Goal: Find contact information: Obtain details needed to contact an individual or organization

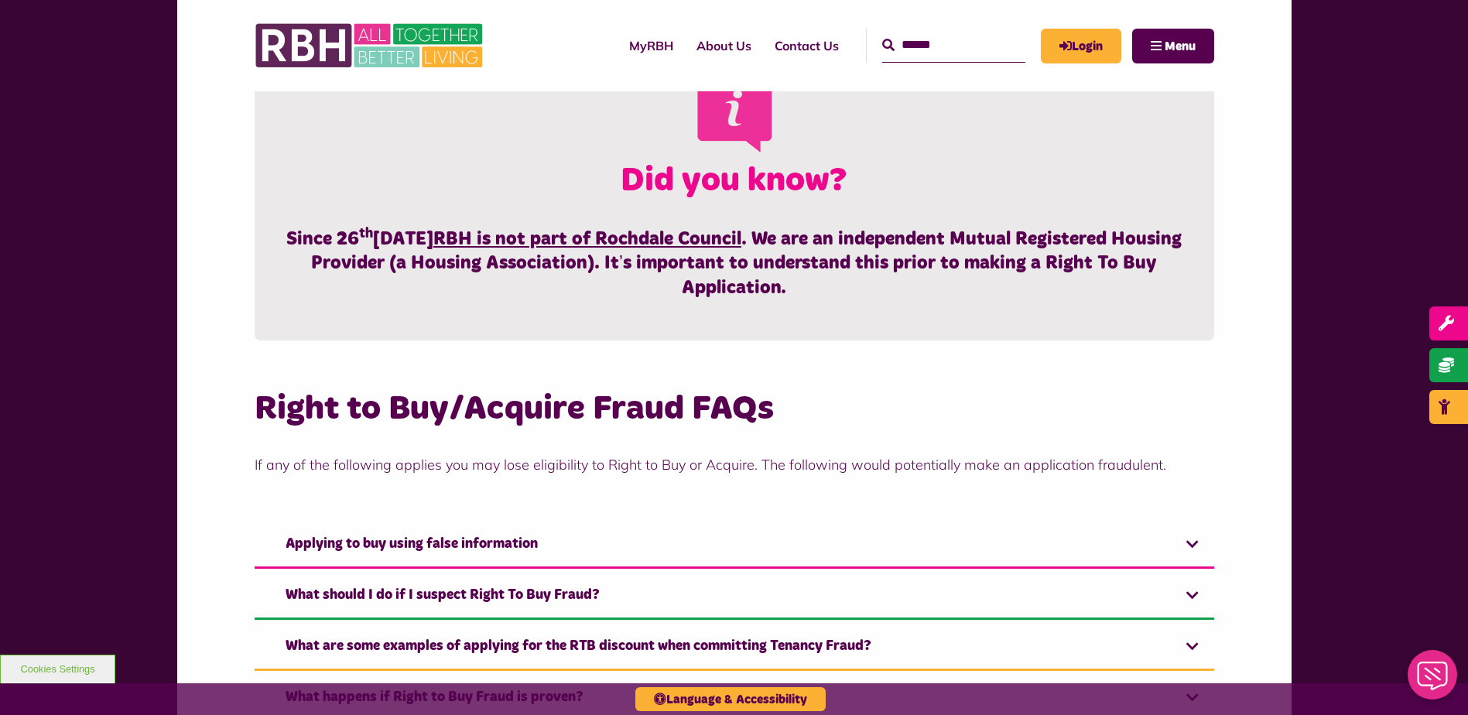
scroll to position [508, 0]
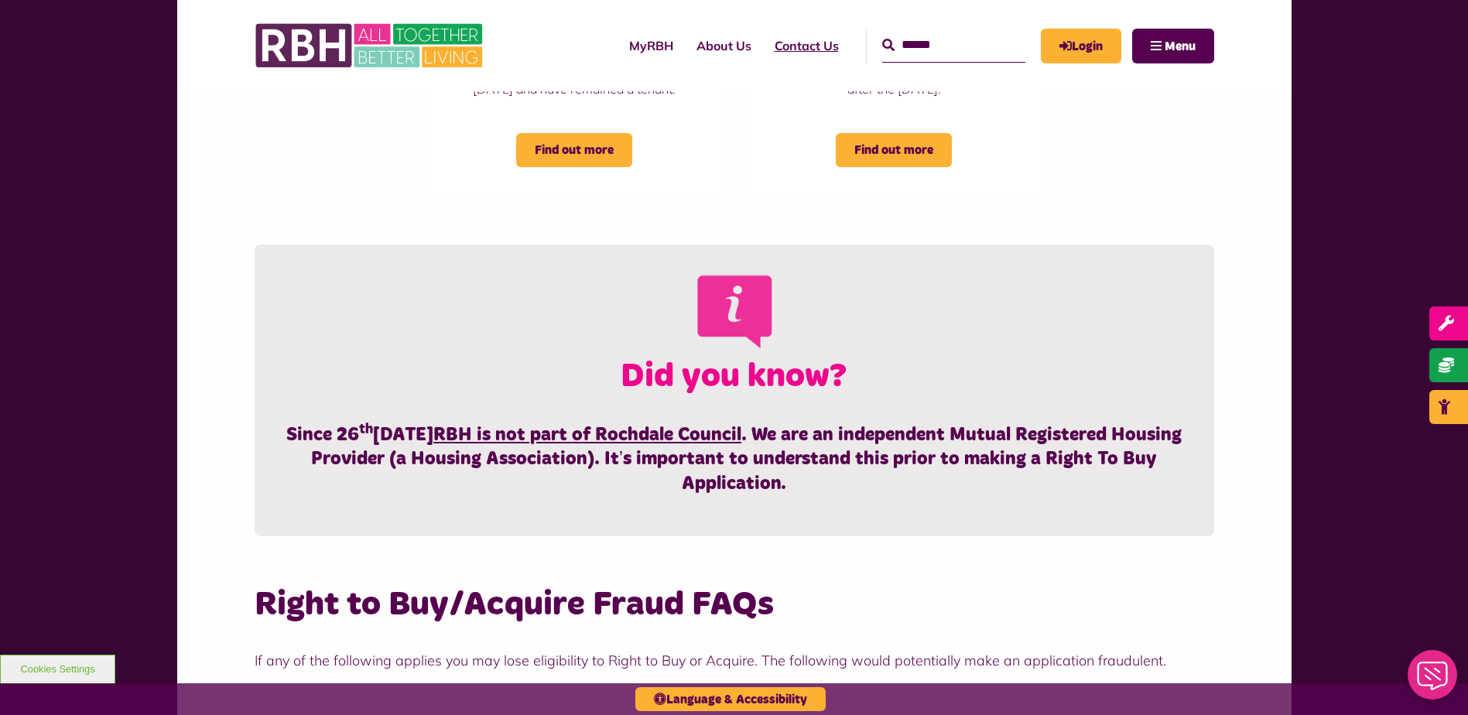
click at [793, 33] on link "Contact Us" at bounding box center [806, 46] width 87 height 42
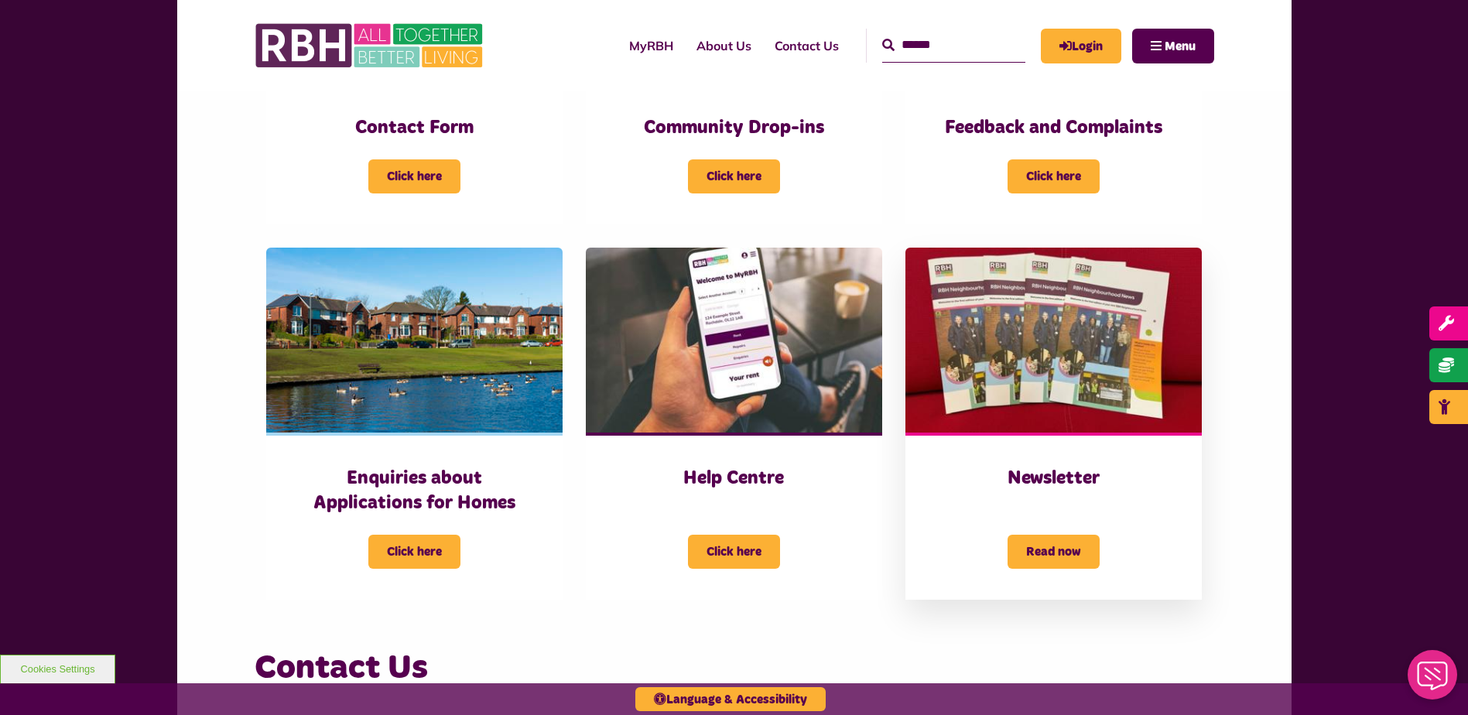
scroll to position [1083, 0]
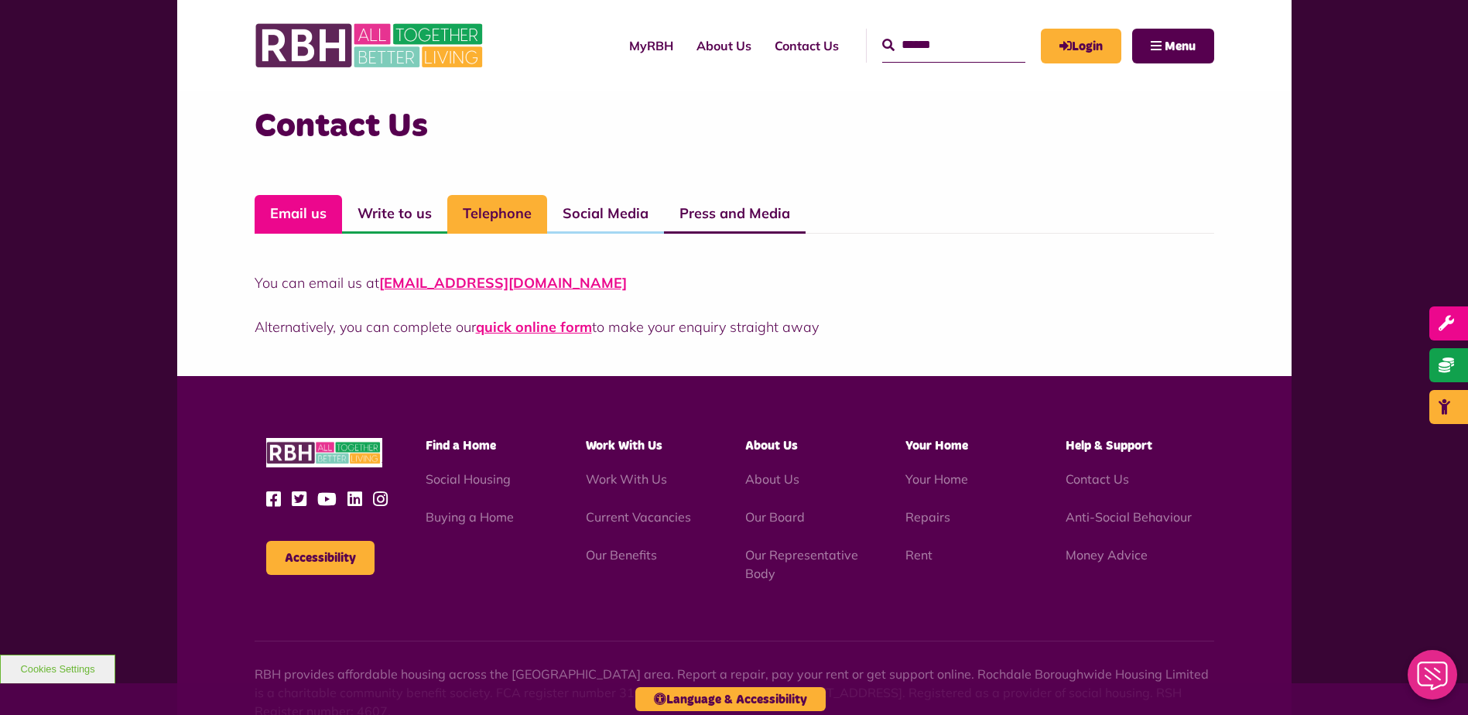
click at [515, 207] on link "Telephone" at bounding box center [497, 214] width 100 height 39
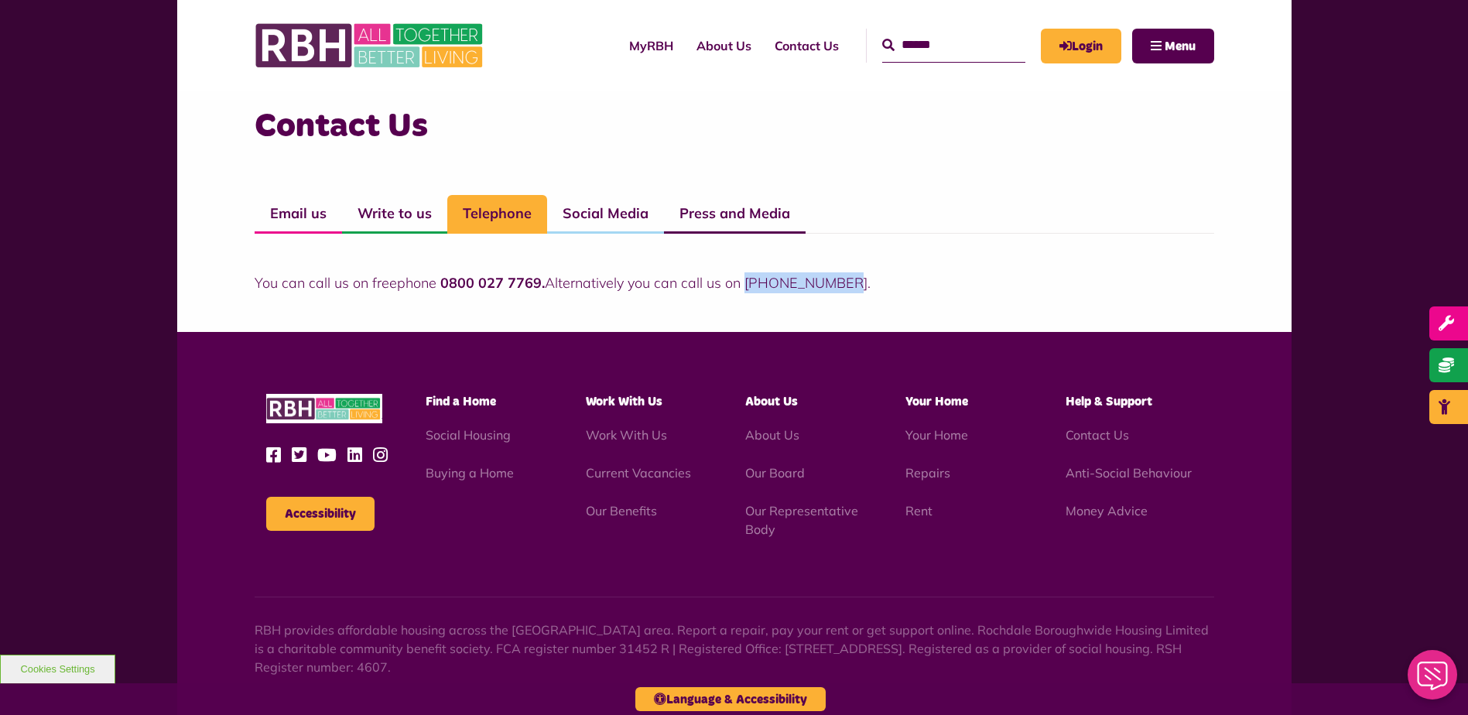
drag, startPoint x: 748, startPoint y: 283, endPoint x: 848, endPoint y: 280, distance: 100.6
click at [848, 280] on p "You can call us on freephone 0800 027 7769. Alternatively you can call us on [P…" at bounding box center [735, 282] width 960 height 21
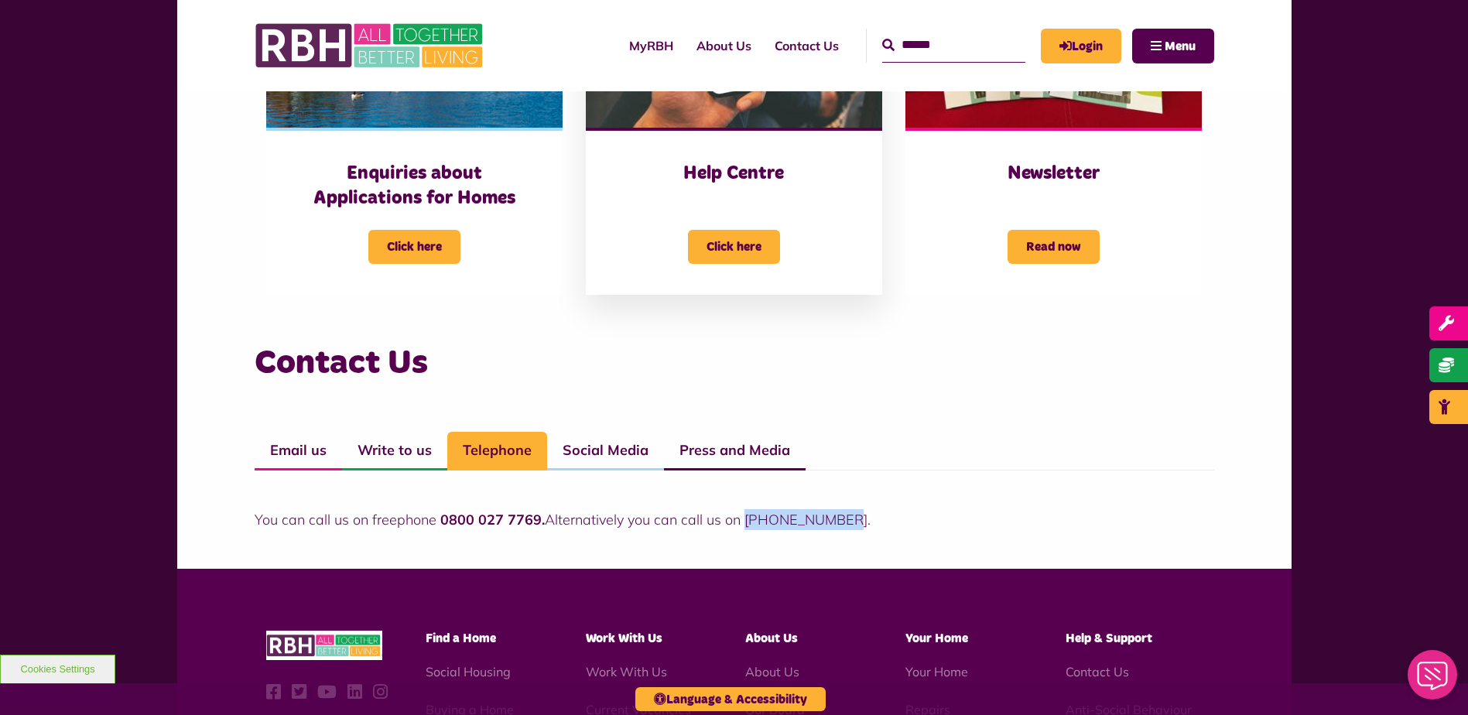
scroll to position [903, 0]
